Goal: Transaction & Acquisition: Purchase product/service

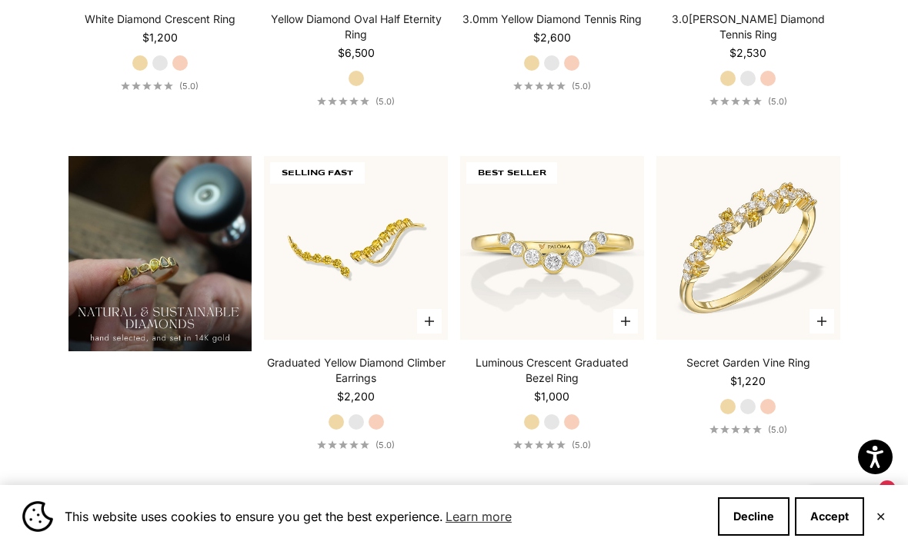
scroll to position [1009, 0]
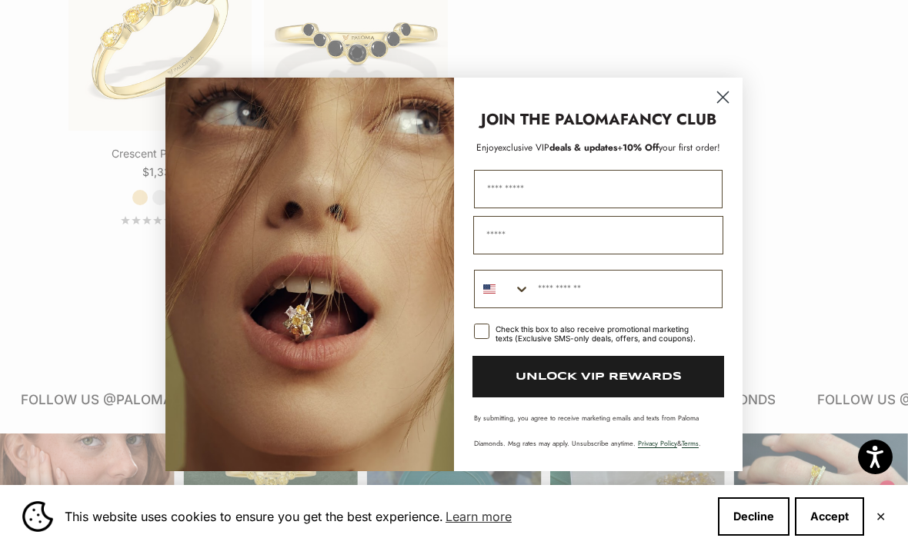
scroll to position [2567, 0]
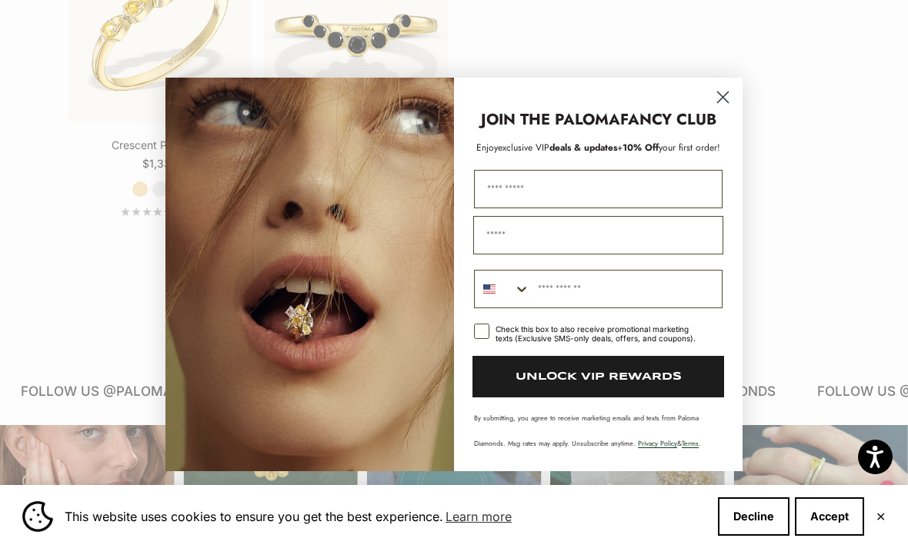
click at [725, 109] on circle "Close dialog" at bounding box center [722, 96] width 25 height 25
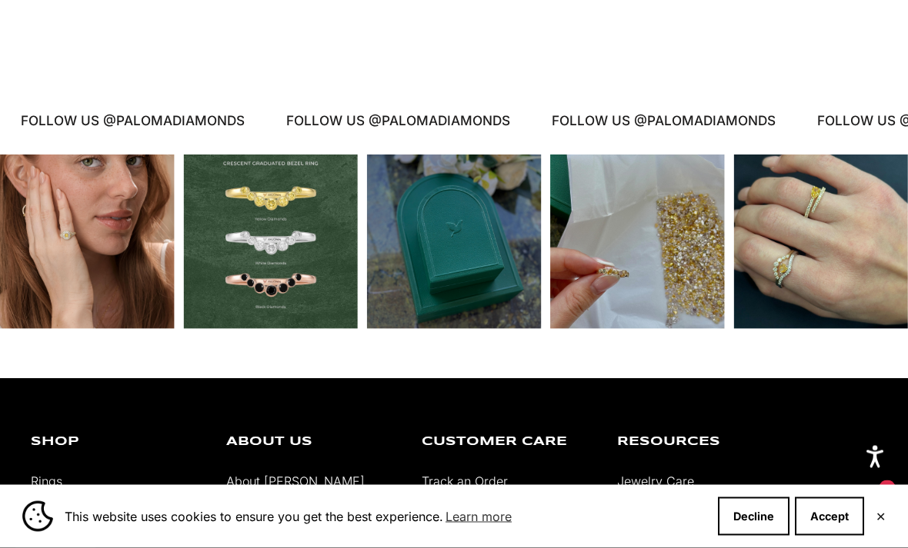
scroll to position [2813, 0]
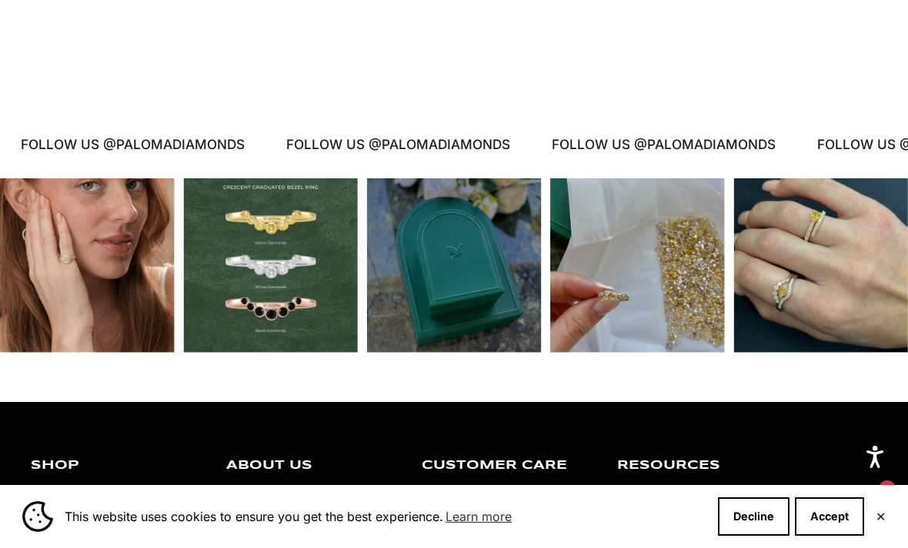
click at [807, 225] on div "Instagram post opens in a popup" at bounding box center [820, 265] width 175 height 175
